Goal: Check status: Check status

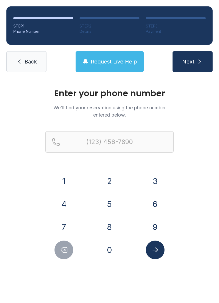
click at [66, 201] on button "4" at bounding box center [63, 204] width 19 height 19
click at [111, 254] on button "0" at bounding box center [109, 249] width 19 height 19
click at [68, 200] on button "4" at bounding box center [63, 204] width 19 height 19
click at [71, 223] on button "7" at bounding box center [63, 226] width 19 height 19
click at [145, 175] on div "3" at bounding box center [154, 181] width 37 height 19
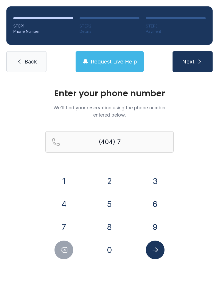
click at [62, 201] on button "4" at bounding box center [63, 204] width 19 height 19
click at [72, 251] on button "Delete number" at bounding box center [63, 249] width 19 height 19
click at [163, 178] on button "3" at bounding box center [155, 181] width 19 height 19
click at [64, 228] on button "7" at bounding box center [63, 226] width 19 height 19
click at [69, 252] on button "Delete number" at bounding box center [63, 249] width 19 height 19
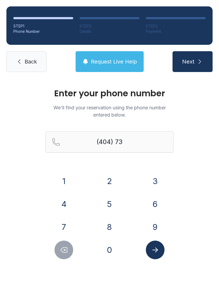
click at [65, 201] on button "4" at bounding box center [63, 204] width 19 height 19
click at [71, 225] on button "7" at bounding box center [63, 226] width 19 height 19
click at [115, 252] on button "0" at bounding box center [109, 249] width 19 height 19
click at [69, 225] on button "7" at bounding box center [63, 226] width 19 height 19
click at [163, 222] on button "9" at bounding box center [155, 226] width 19 height 19
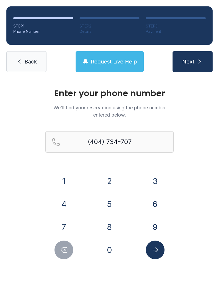
type input "[PHONE_NUMBER]"
click at [212, 62] on button "Next" at bounding box center [192, 61] width 40 height 21
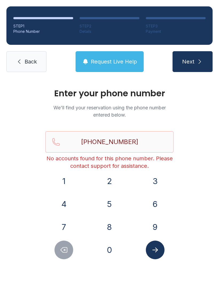
click at [125, 47] on div "STEP 1 Phone Number STEP 2 Details STEP 3 Payment Back Request Live Help Next" at bounding box center [109, 39] width 219 height 78
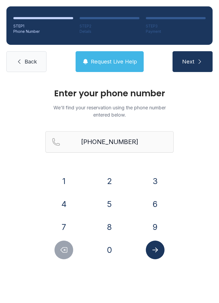
click at [129, 58] on span "Request Live Help" at bounding box center [114, 61] width 46 height 7
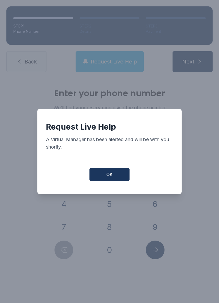
click at [106, 171] on button "OK" at bounding box center [109, 174] width 40 height 13
